Goal: Navigation & Orientation: Find specific page/section

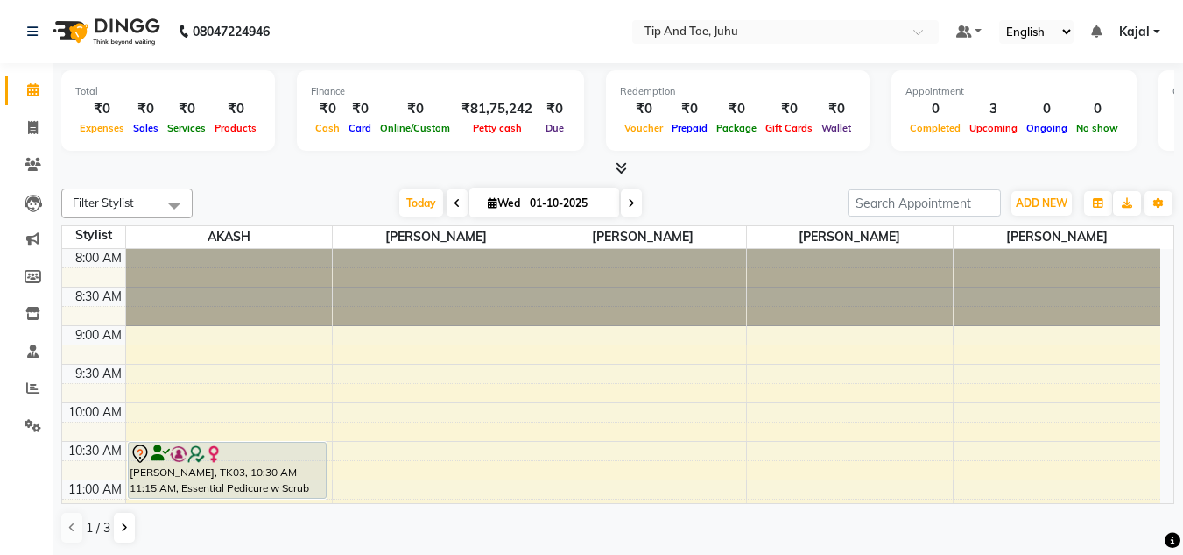
scroll to position [443, 0]
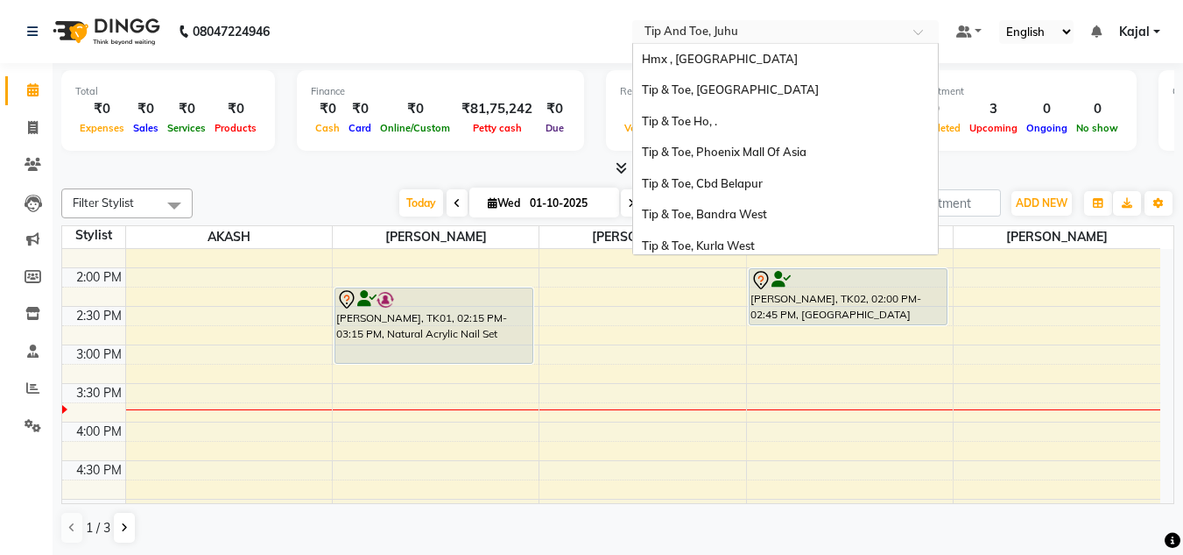
click at [921, 29] on span at bounding box center [925, 37] width 22 height 18
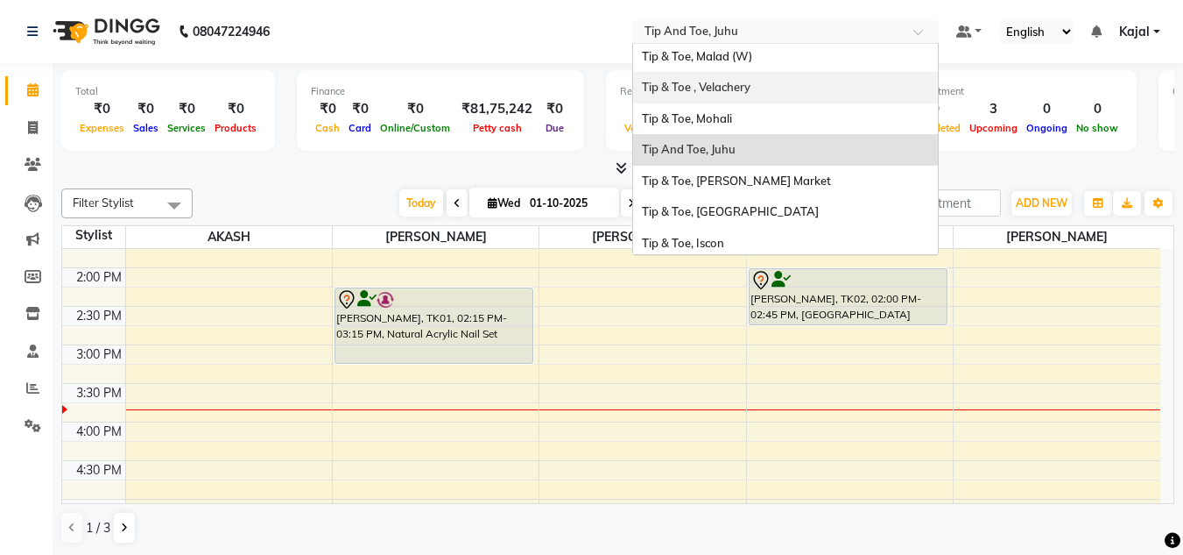
scroll to position [342, 0]
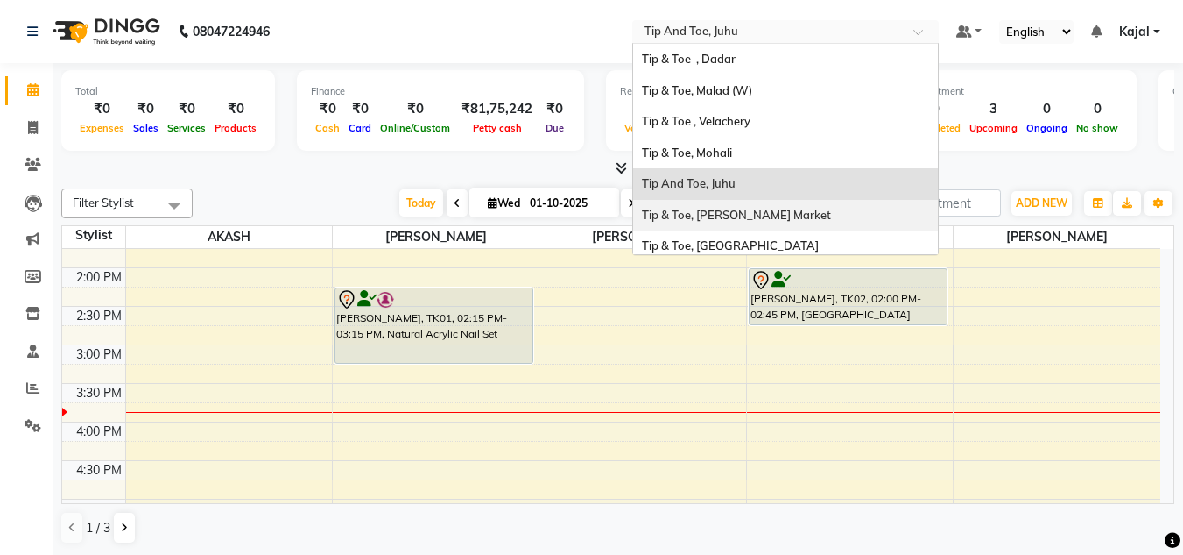
click at [762, 214] on span "Tip & Toe, [PERSON_NAME] Market" at bounding box center [736, 215] width 189 height 14
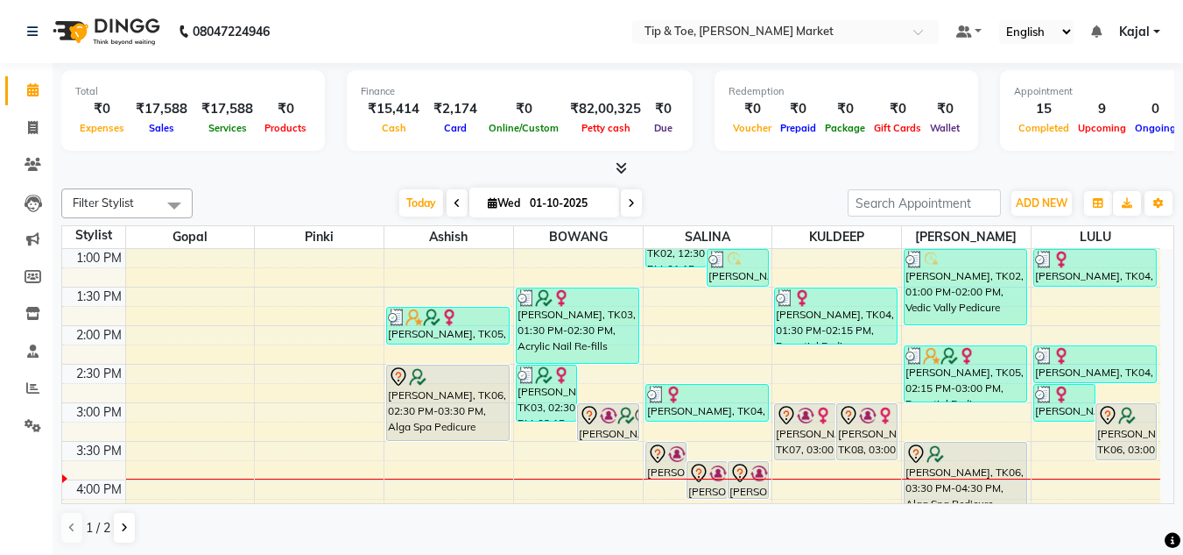
scroll to position [420, 0]
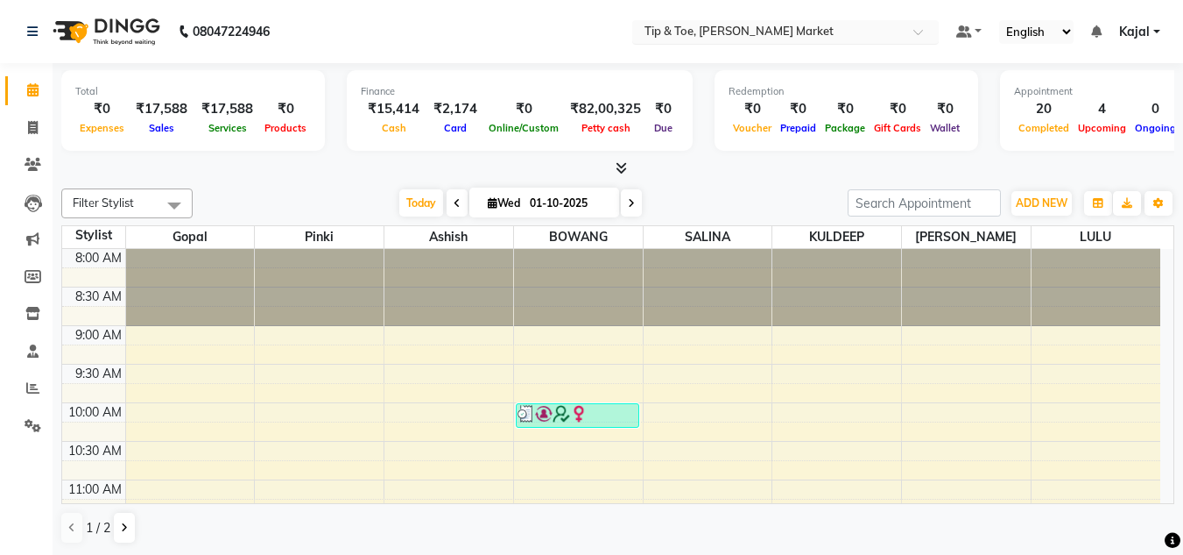
click at [920, 32] on span at bounding box center [925, 37] width 22 height 18
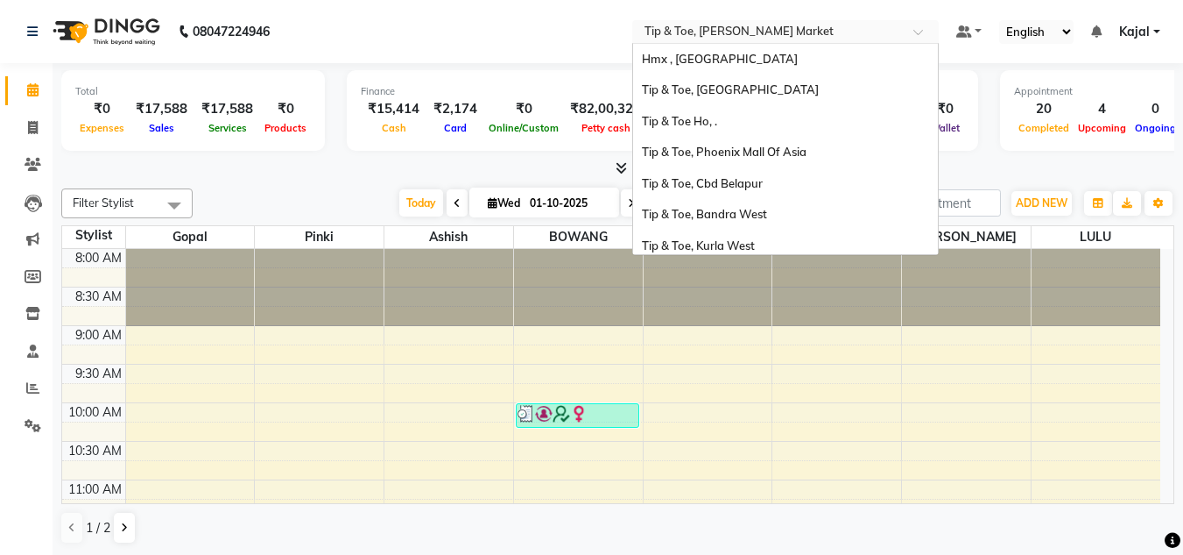
scroll to position [412, 0]
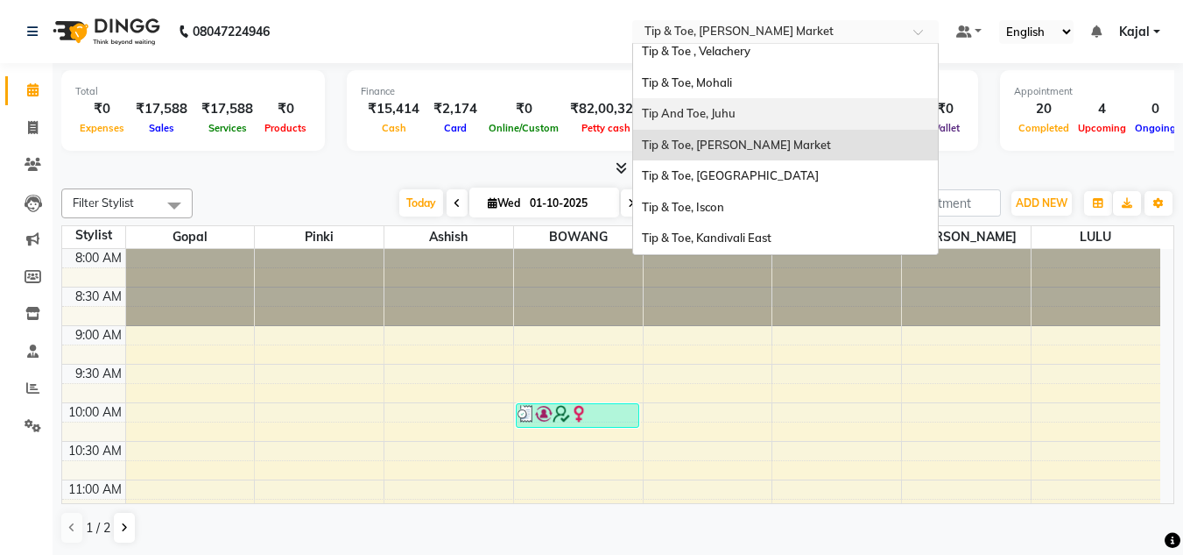
click at [820, 116] on div "Tip And Toe, Juhu" at bounding box center [785, 114] width 305 height 32
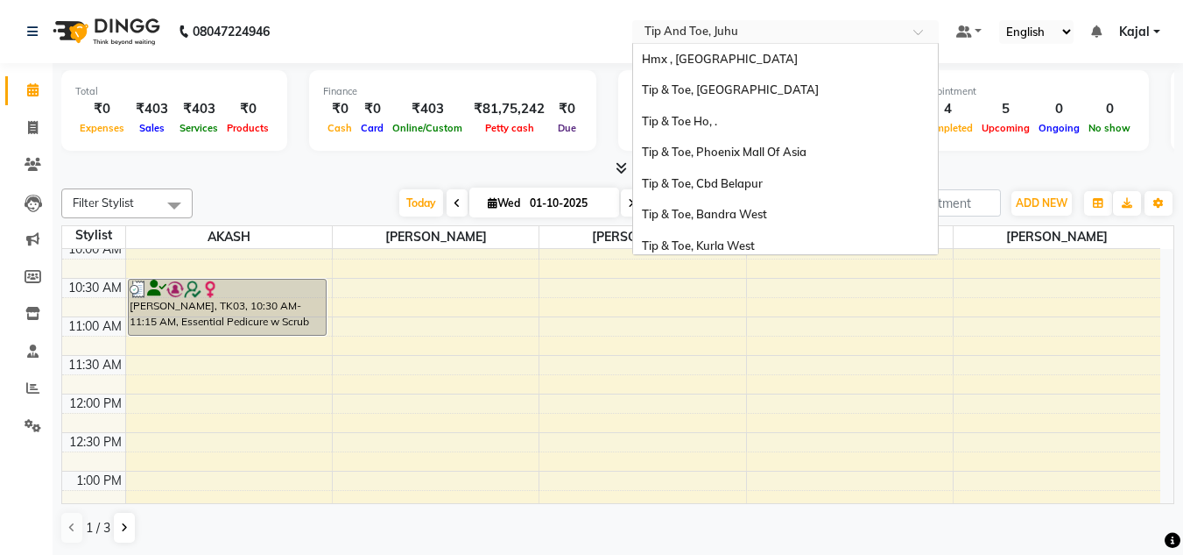
scroll to position [412, 0]
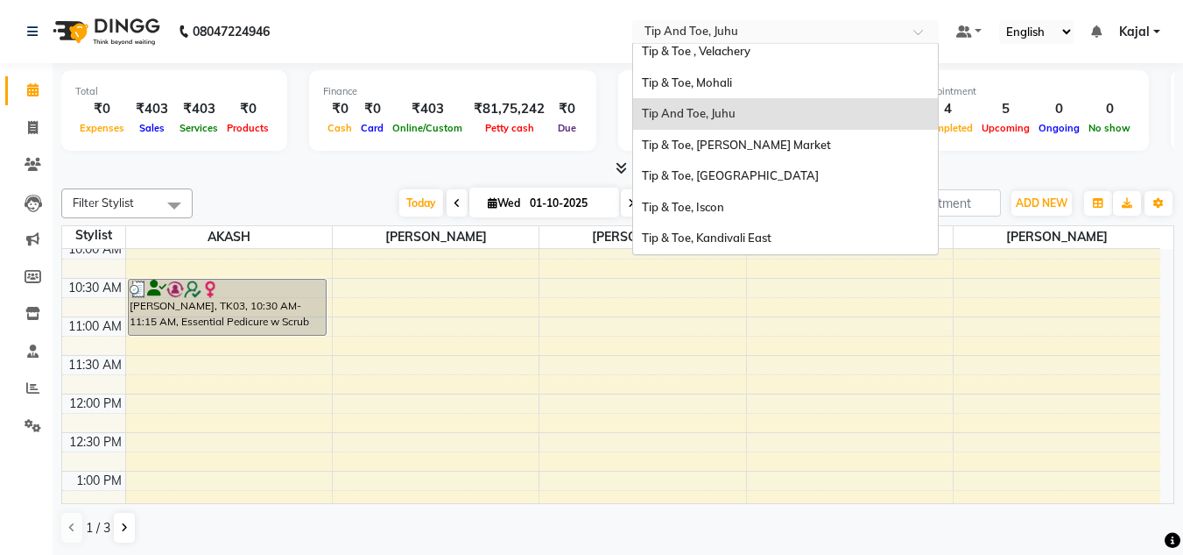
click at [923, 34] on span at bounding box center [925, 37] width 22 height 18
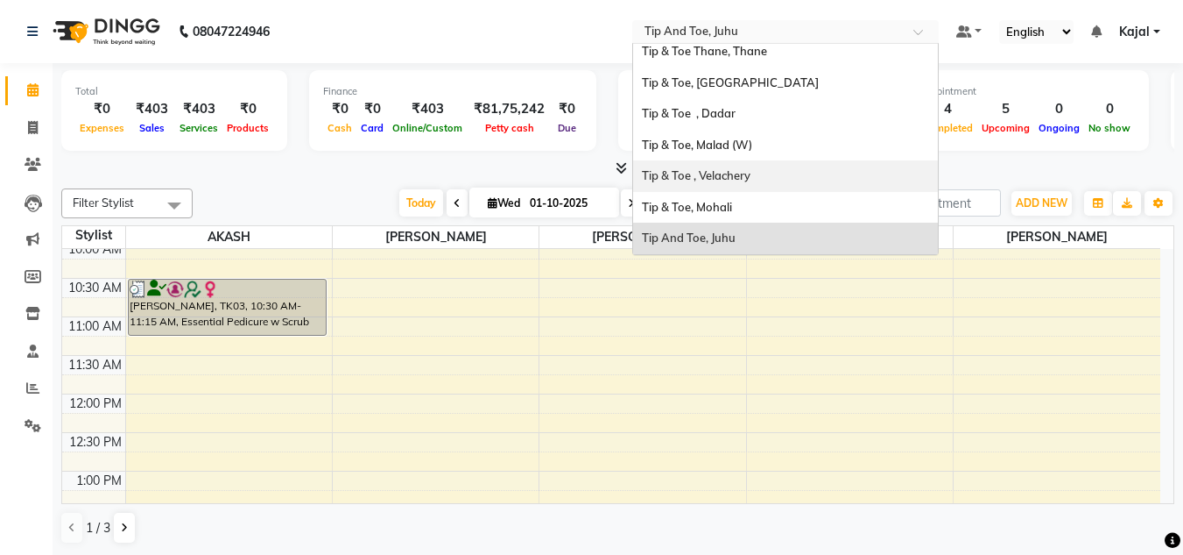
scroll to position [272, 0]
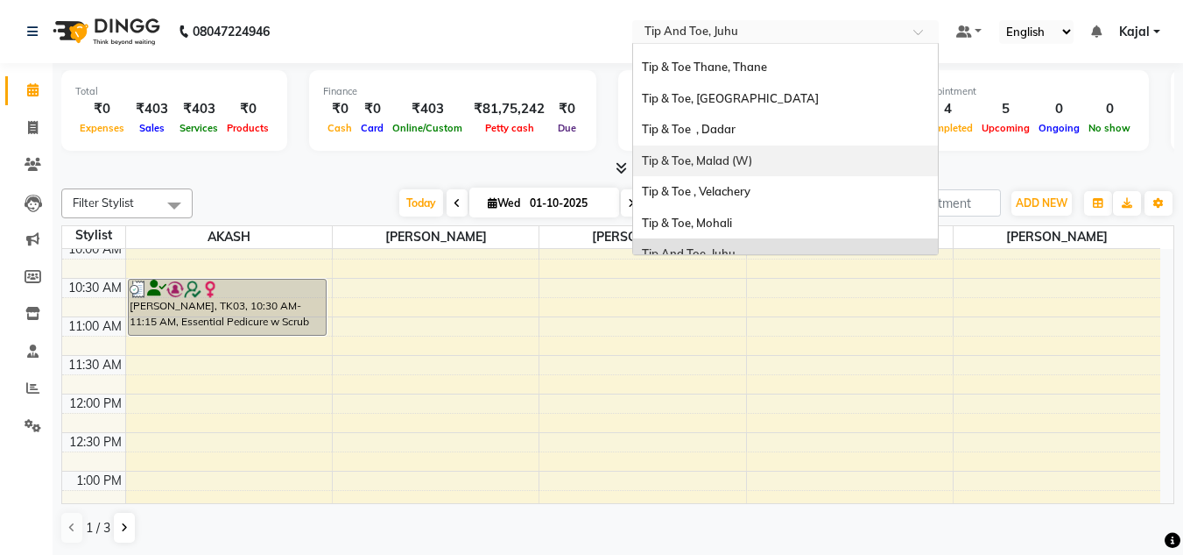
click at [707, 159] on span "Tip & Toe, Malad (W)" at bounding box center [697, 160] width 110 height 14
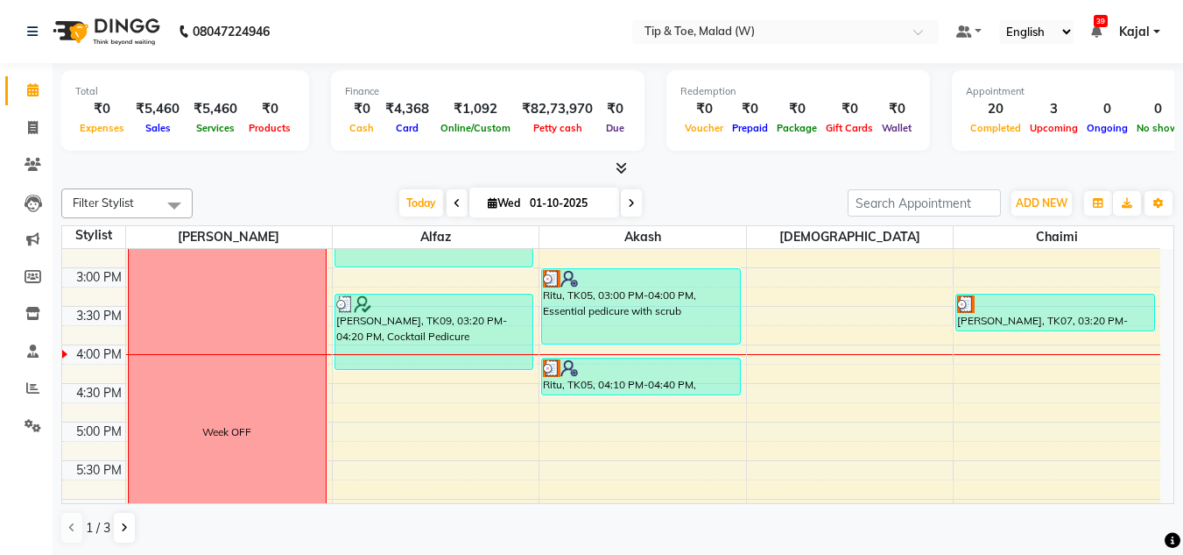
scroll to position [665, 0]
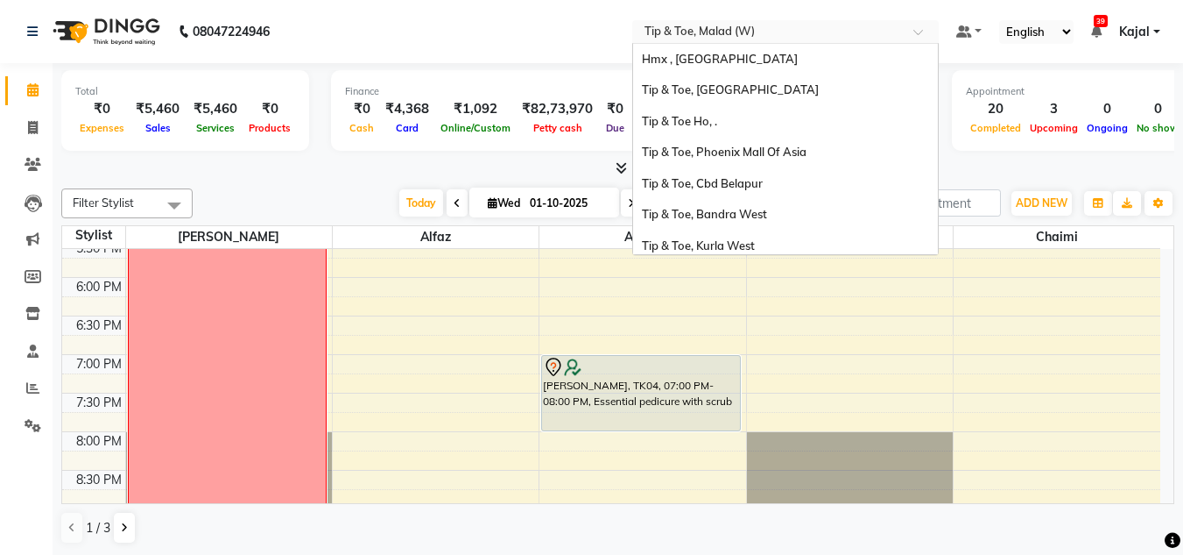
click at [917, 35] on span at bounding box center [925, 37] width 22 height 18
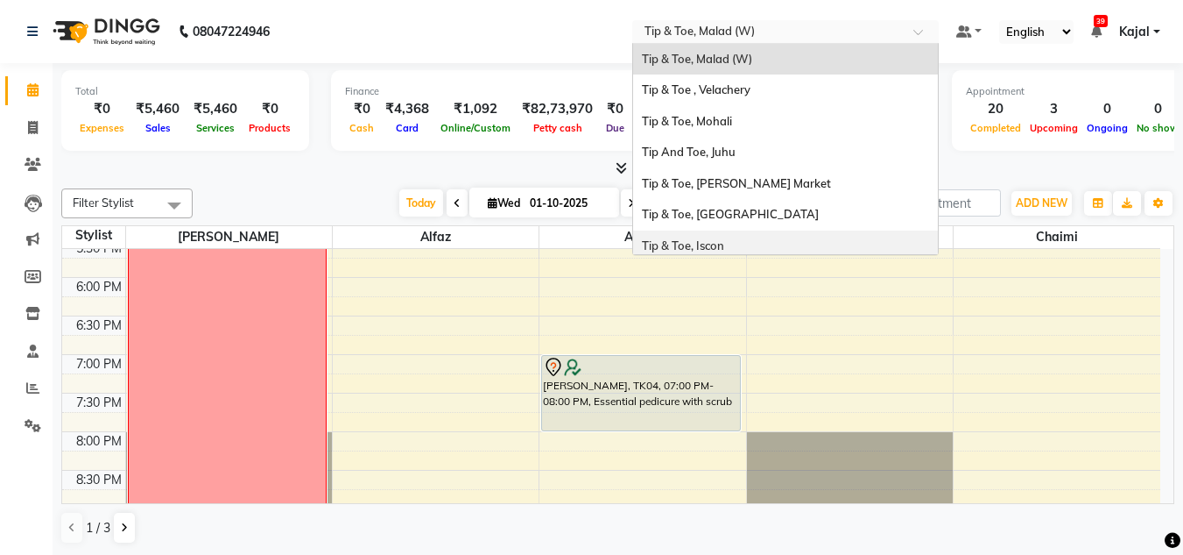
click at [731, 244] on div "Tip & Toe, Iscon" at bounding box center [785, 246] width 305 height 32
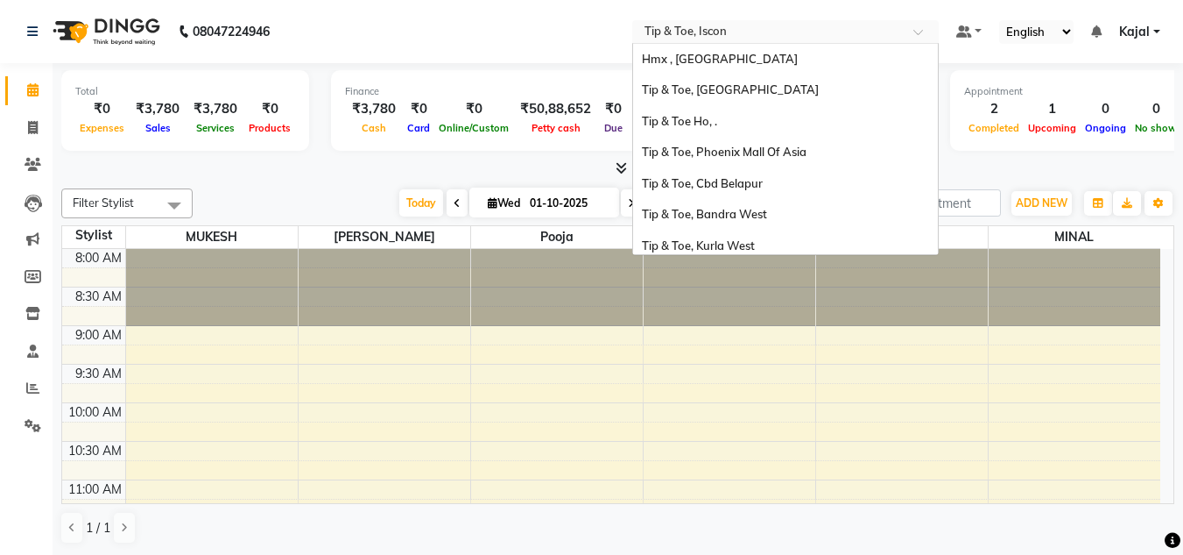
click at [918, 35] on span at bounding box center [925, 37] width 22 height 18
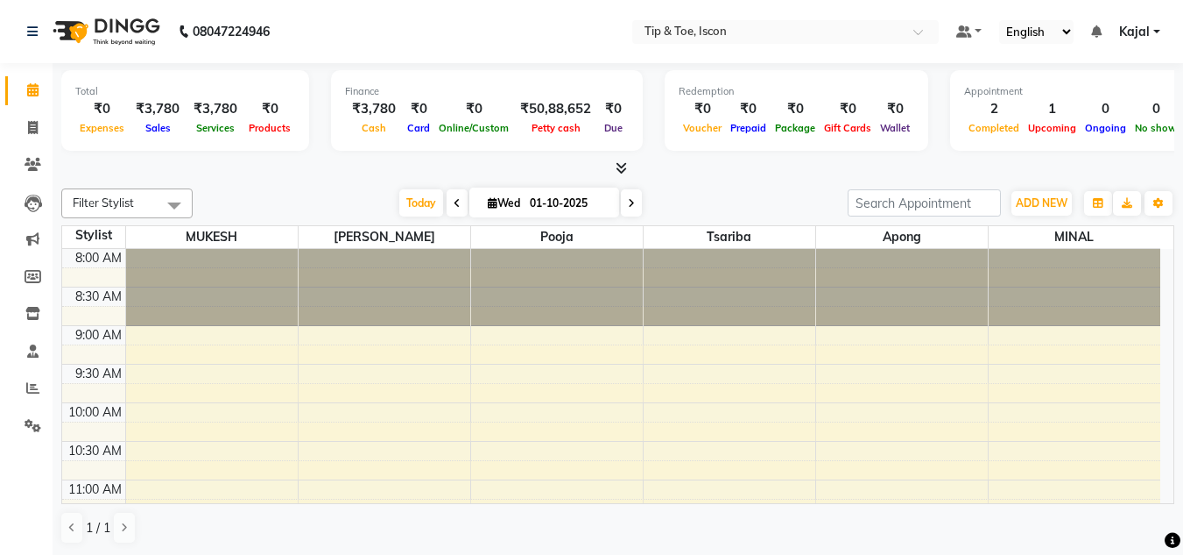
click at [473, 45] on nav "08047224946 Select Location × Tip & Toe, Iscon Default Panel My Panel English E…" at bounding box center [591, 31] width 1183 height 63
